Goal: Check status: Check status

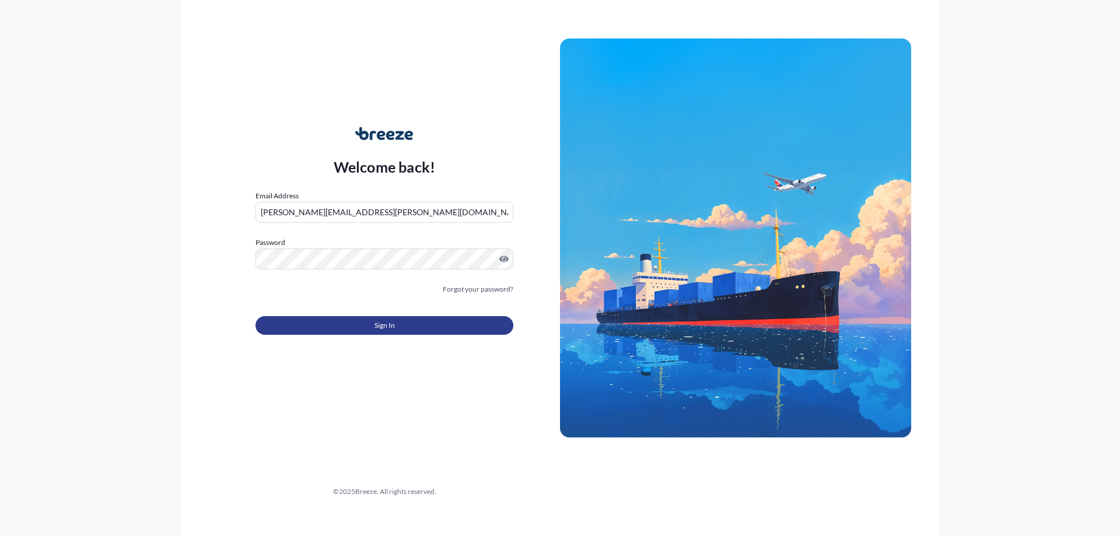
click at [417, 319] on button "Sign In" at bounding box center [385, 325] width 258 height 19
click at [392, 330] on span "Sign In" at bounding box center [385, 326] width 20 height 12
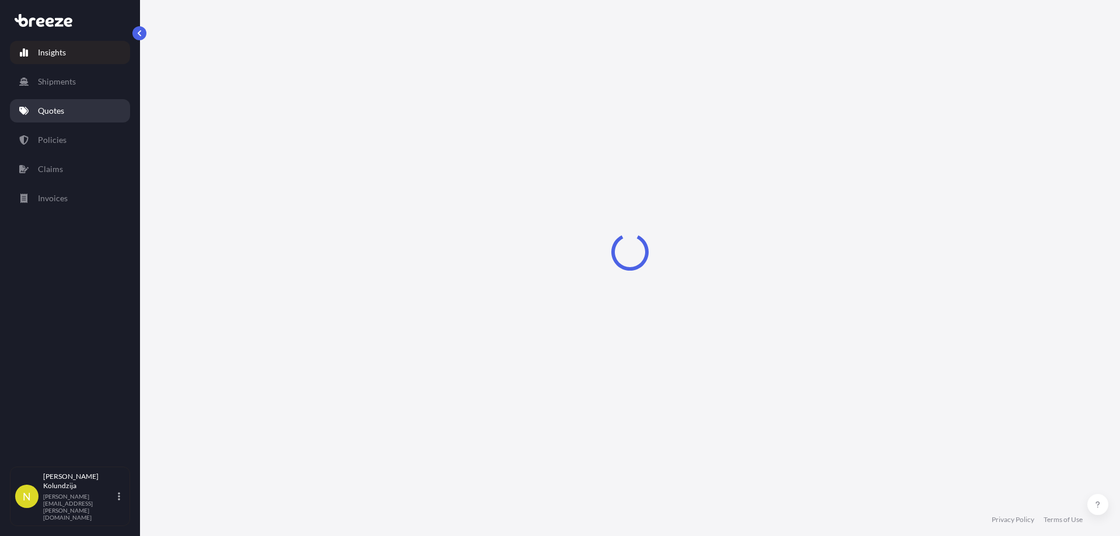
select select "2025"
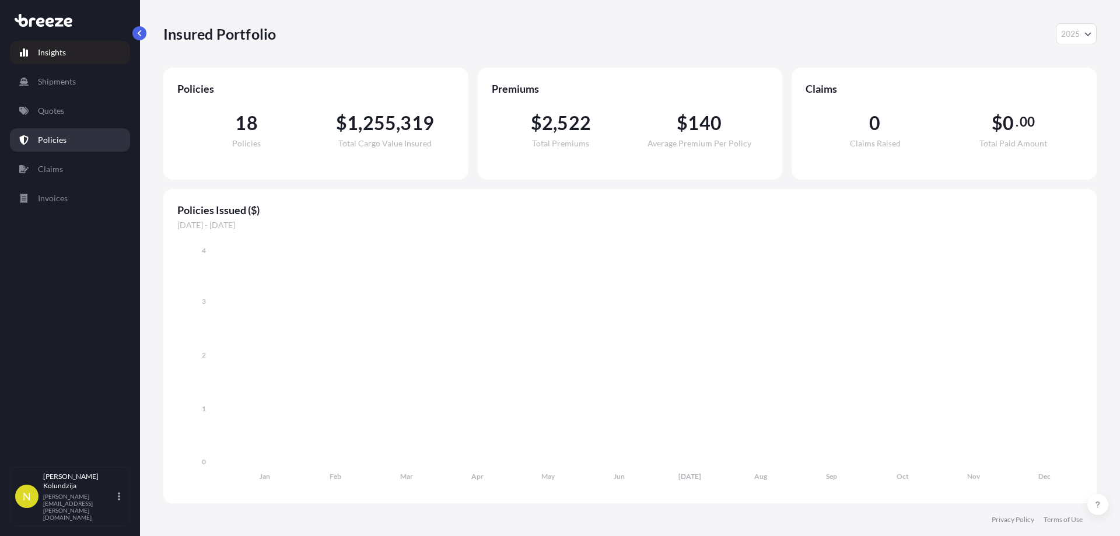
click at [56, 146] on link "Policies" at bounding box center [70, 139] width 120 height 23
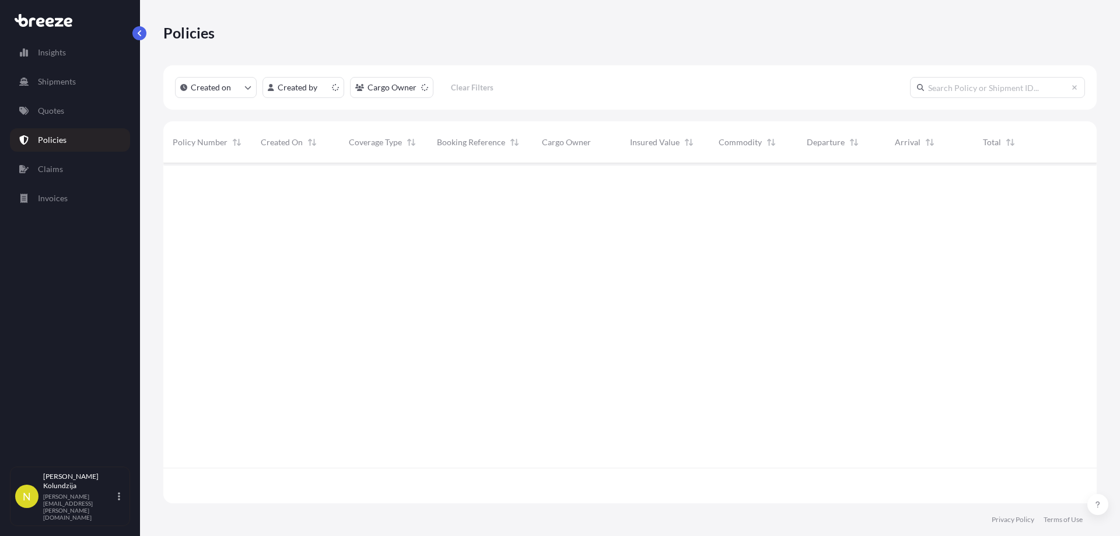
scroll to position [338, 925]
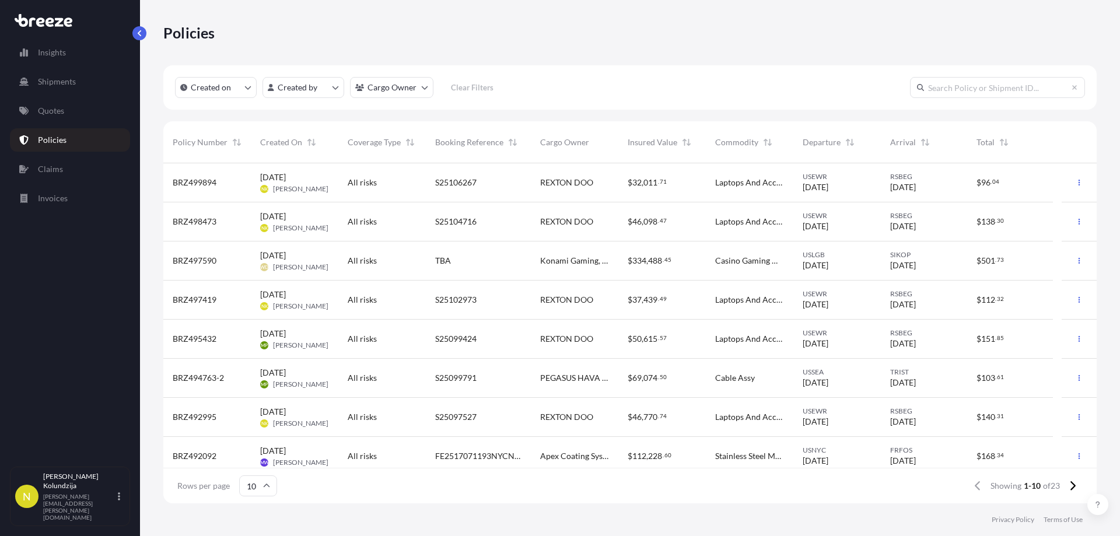
click at [619, 176] on div "$ 32 , 011 . 71" at bounding box center [663, 182] width 88 height 39
